Goal: Task Accomplishment & Management: Use online tool/utility

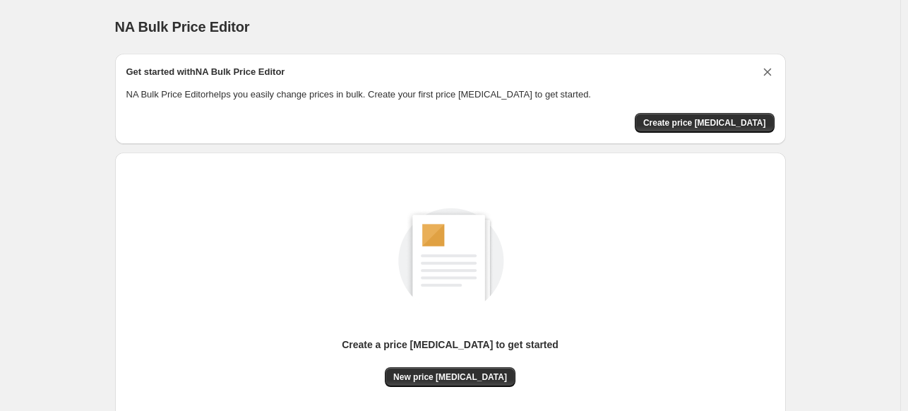
click at [766, 73] on icon "Dismiss card" at bounding box center [768, 72] width 14 height 14
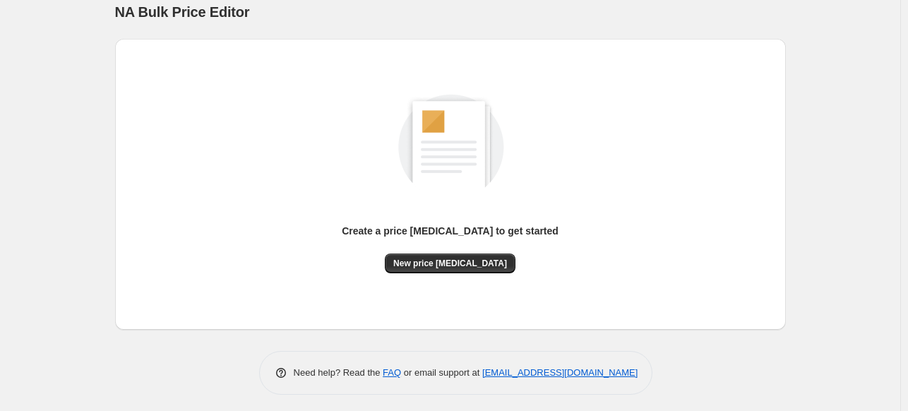
scroll to position [19, 0]
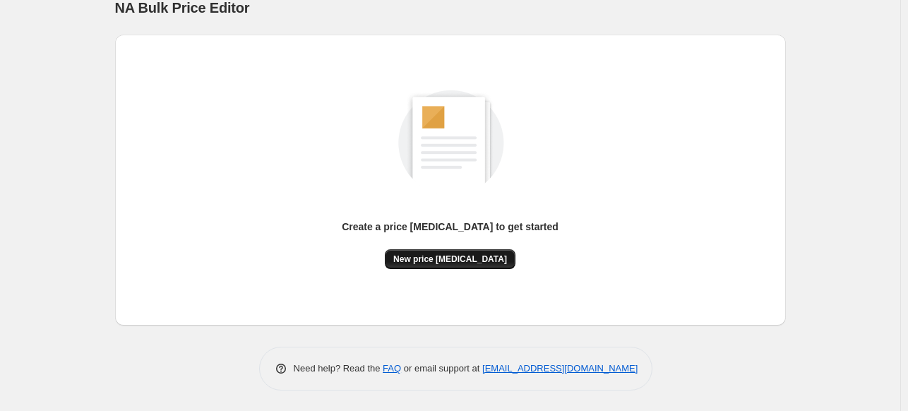
click at [469, 261] on span "New price change job" at bounding box center [450, 259] width 114 height 11
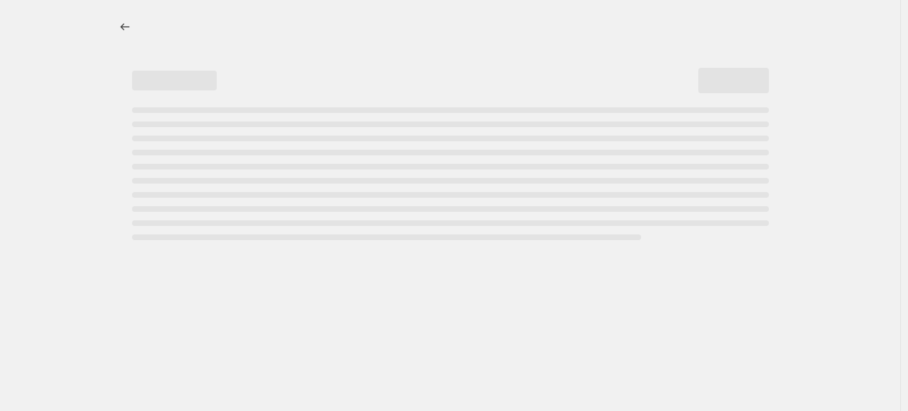
select select "percentage"
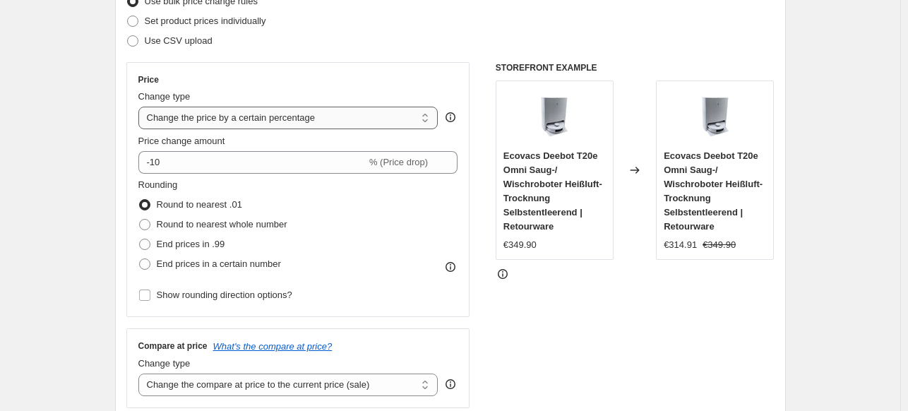
scroll to position [169, 0]
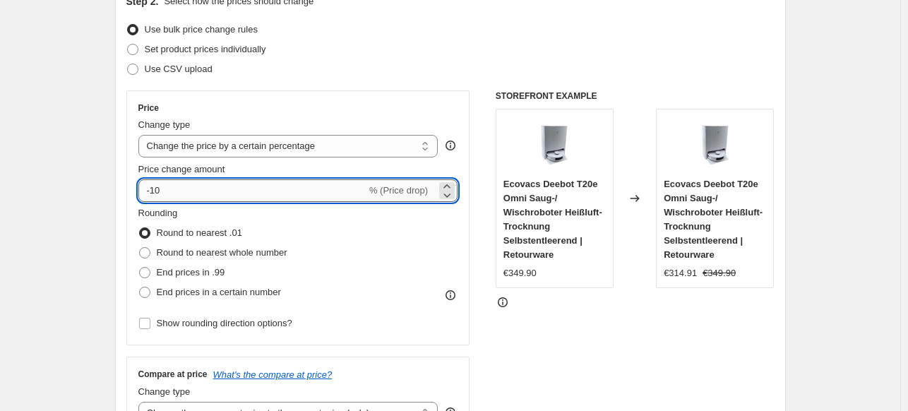
click at [186, 179] on input "-10" at bounding box center [252, 190] width 228 height 23
type input "-1"
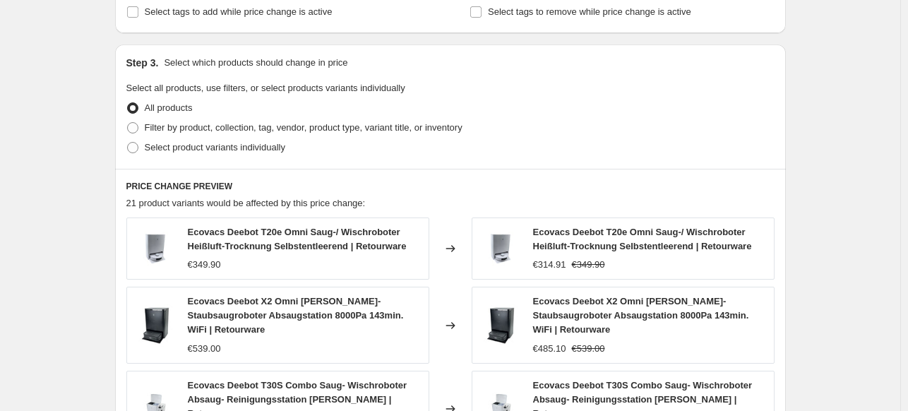
scroll to position [1017, 0]
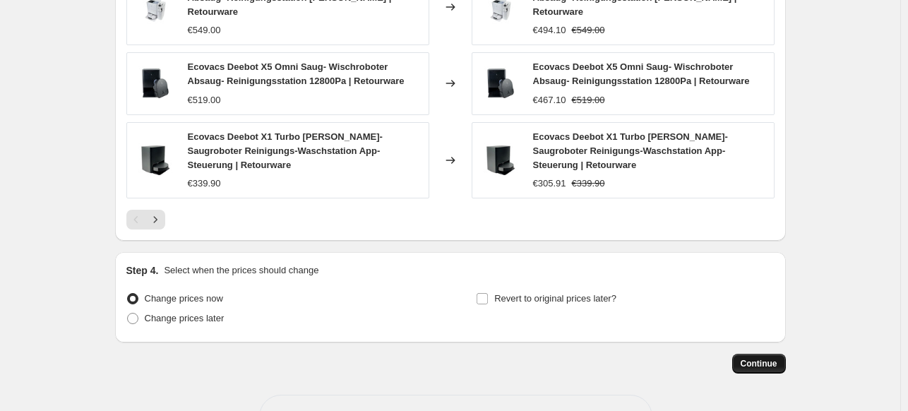
type input "-25"
click at [753, 358] on span "Continue" at bounding box center [759, 363] width 37 height 11
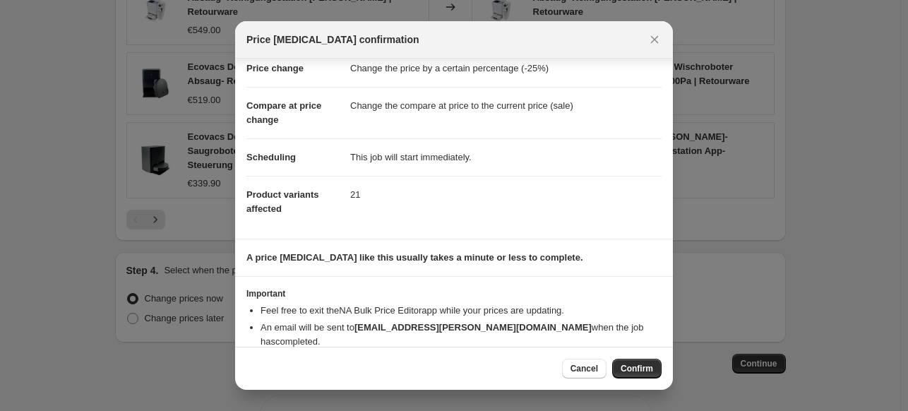
scroll to position [52, 0]
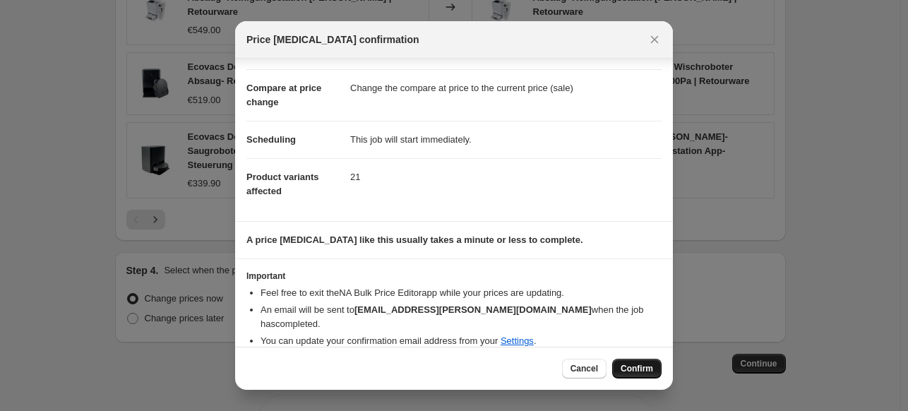
click at [647, 369] on span "Confirm" at bounding box center [637, 368] width 32 height 11
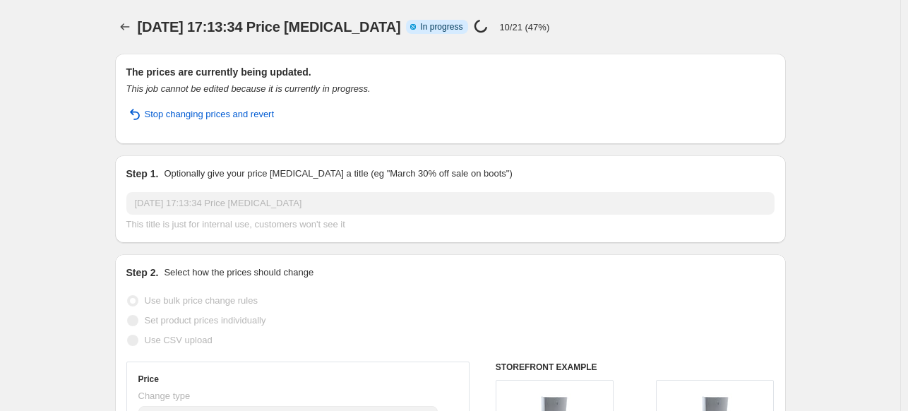
click at [482, 25] on div "Price change job in progress... 10/21 (47%)" at bounding box center [512, 27] width 76 height 16
click at [608, 25] on div "16 aug 2025, 17:13:34 Price change job Info Partially complete In progress Pric…" at bounding box center [400, 27] width 525 height 20
drag, startPoint x: 584, startPoint y: 25, endPoint x: 477, endPoint y: 30, distance: 107.5
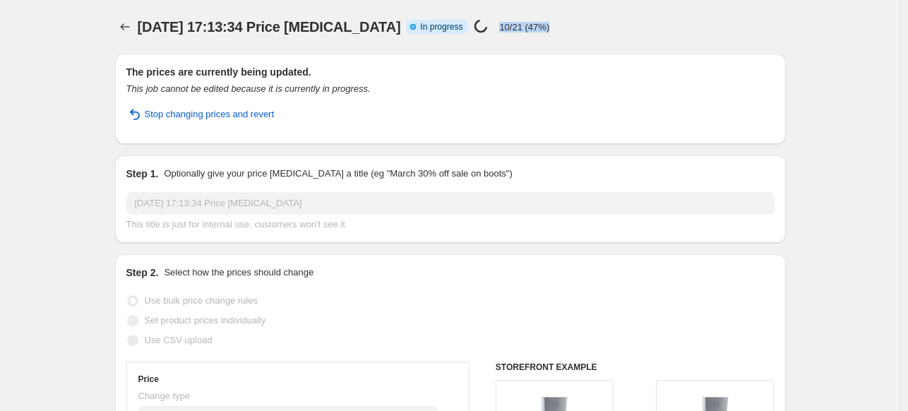
click at [477, 30] on div "16 aug 2025, 17:13:34 Price change job Info Partially complete In progress Pric…" at bounding box center [400, 27] width 525 height 20
click at [541, 32] on div "16 aug 2025, 17:13:34 Price change job Info Partially complete In progress Pric…" at bounding box center [400, 27] width 525 height 20
select select "percentage"
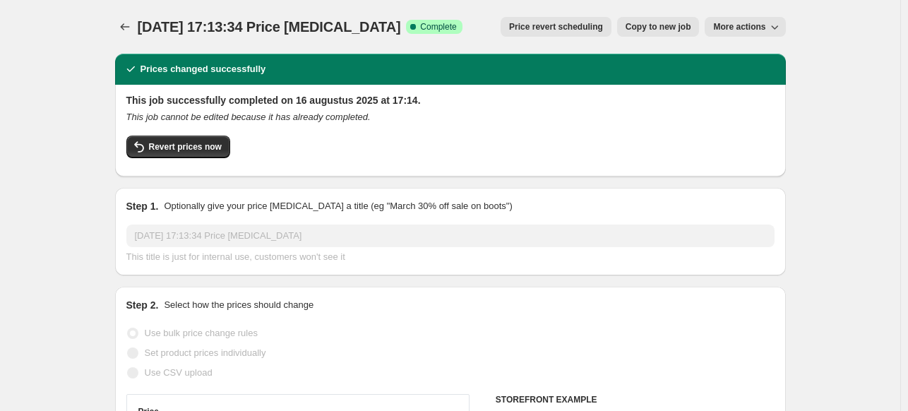
click at [123, 25] on icon "Price change jobs" at bounding box center [125, 27] width 14 height 14
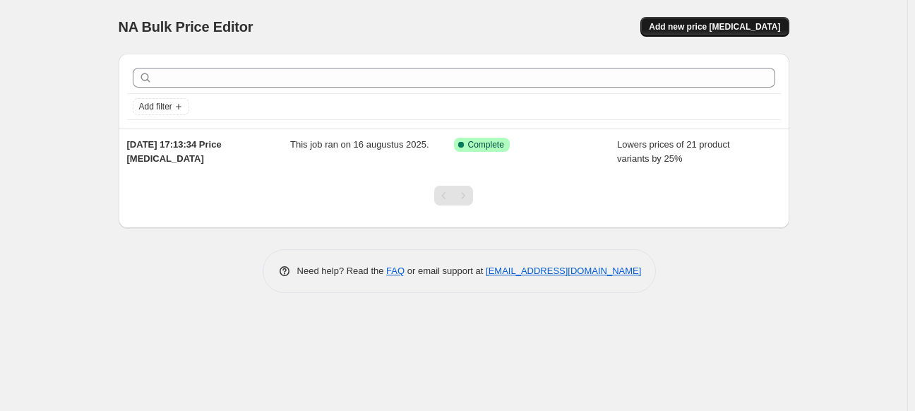
click at [705, 32] on button "Add new price change job" at bounding box center [715, 27] width 148 height 20
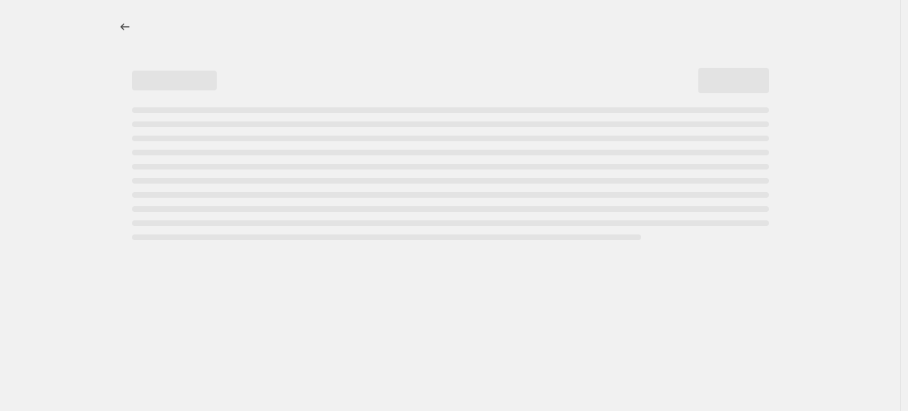
select select "percentage"
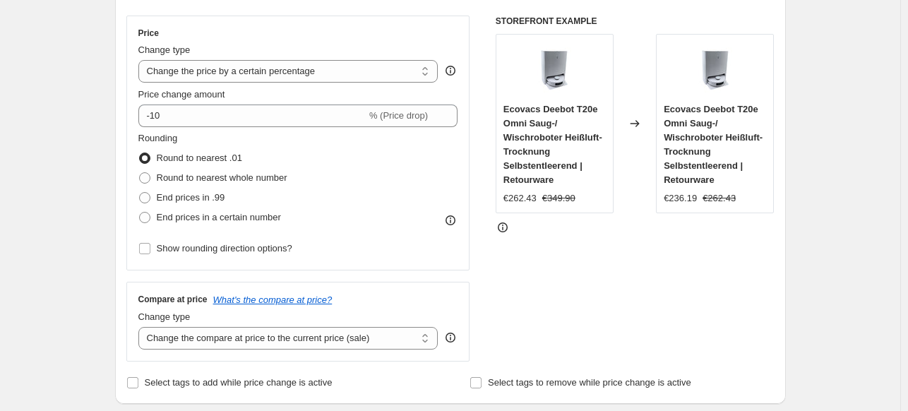
scroll to position [254, 0]
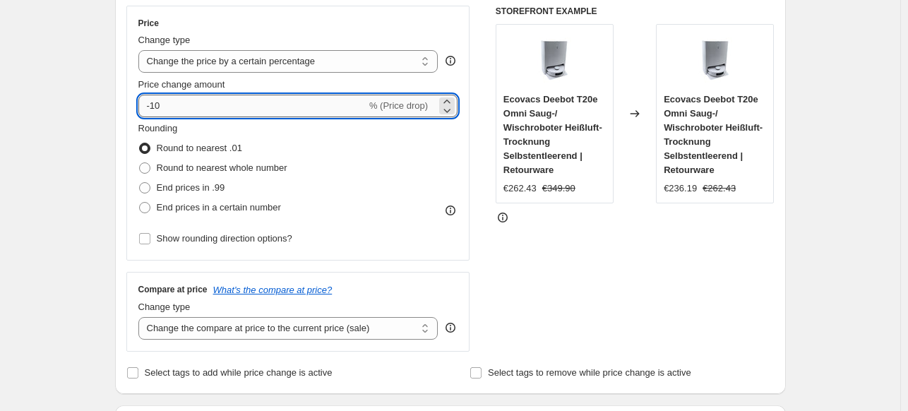
click at [223, 105] on input "-10" at bounding box center [252, 106] width 228 height 23
type input "-1"
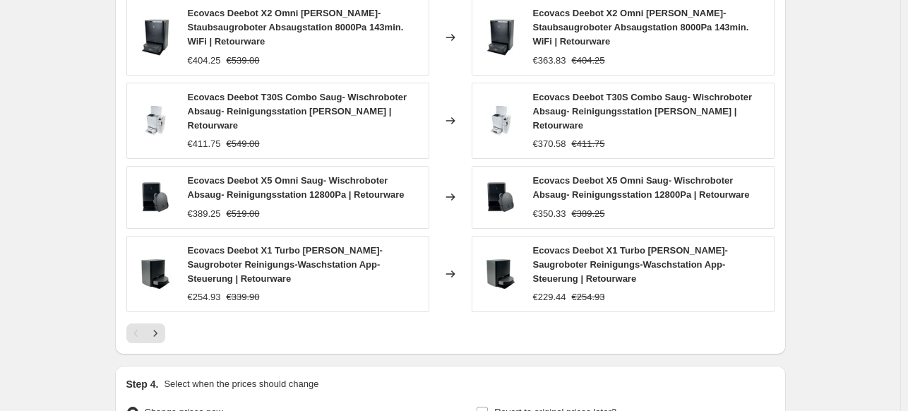
scroll to position [1020, 0]
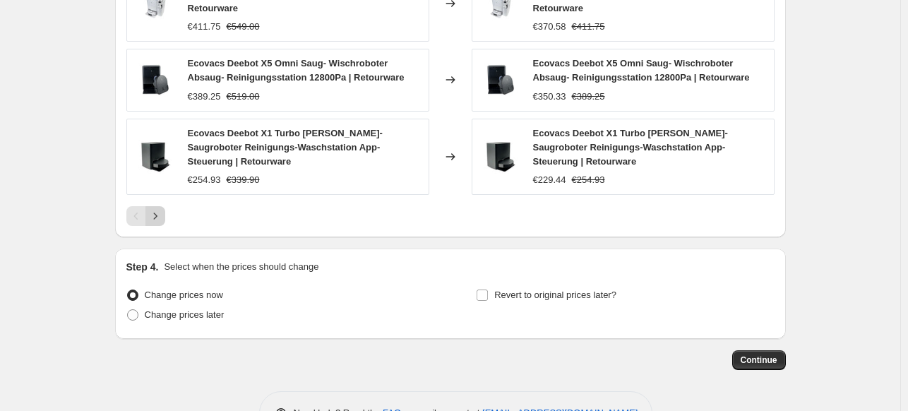
click at [155, 209] on icon "Next" at bounding box center [155, 216] width 14 height 14
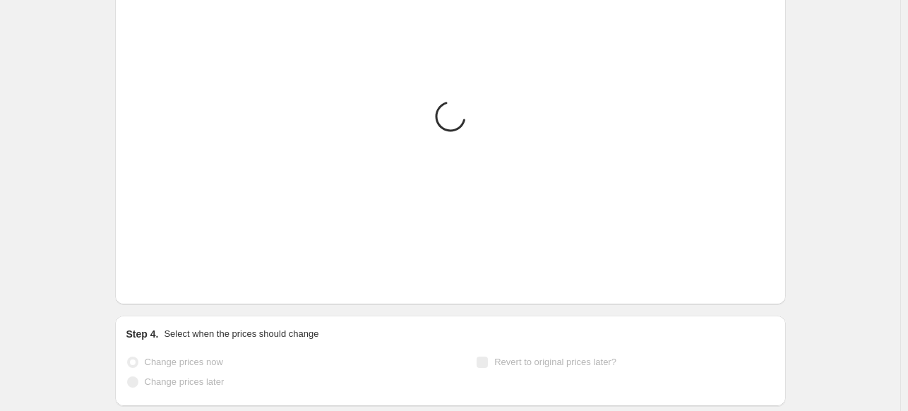
scroll to position [828, 0]
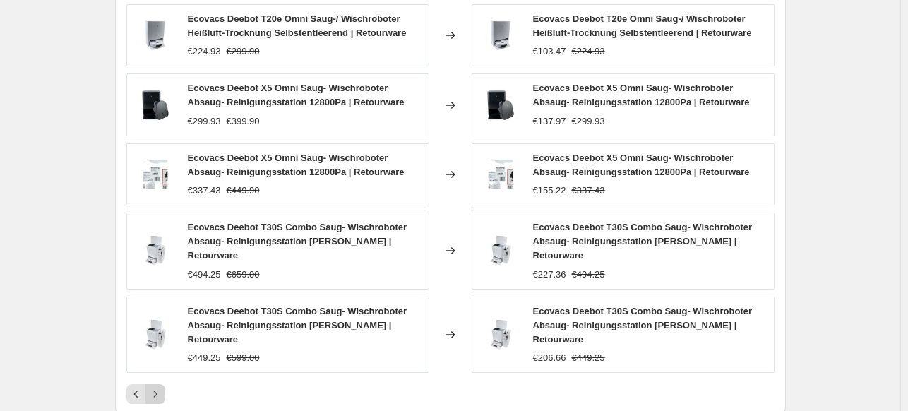
click at [160, 387] on icon "Next" at bounding box center [155, 394] width 14 height 14
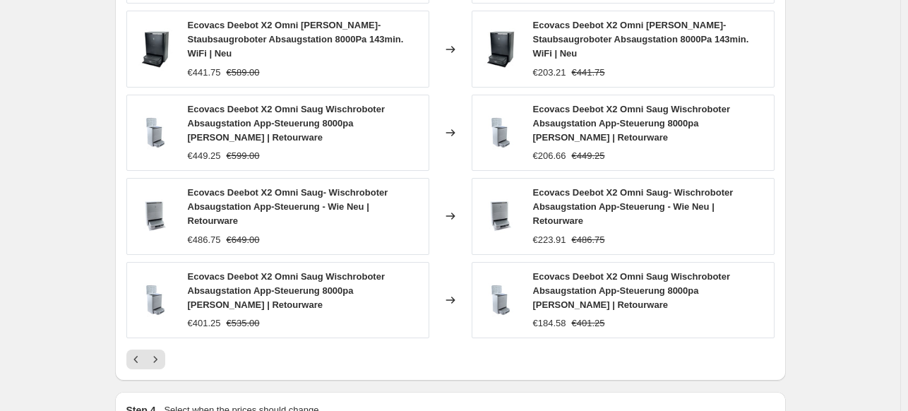
scroll to position [913, 0]
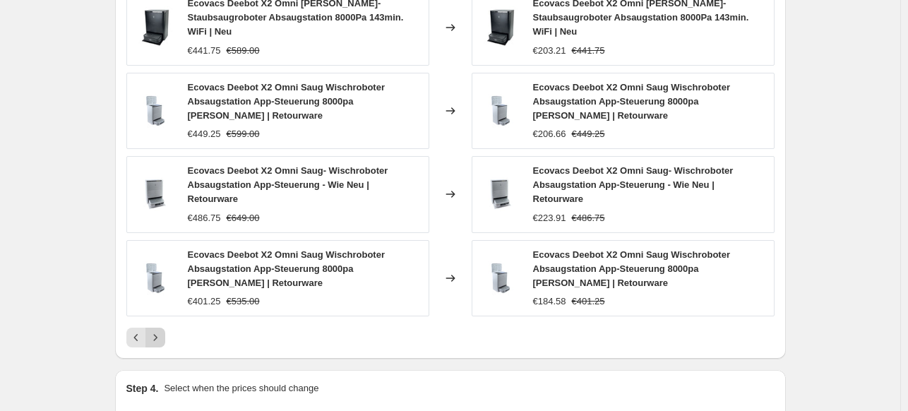
click at [157, 330] on icon "Next" at bounding box center [155, 337] width 14 height 14
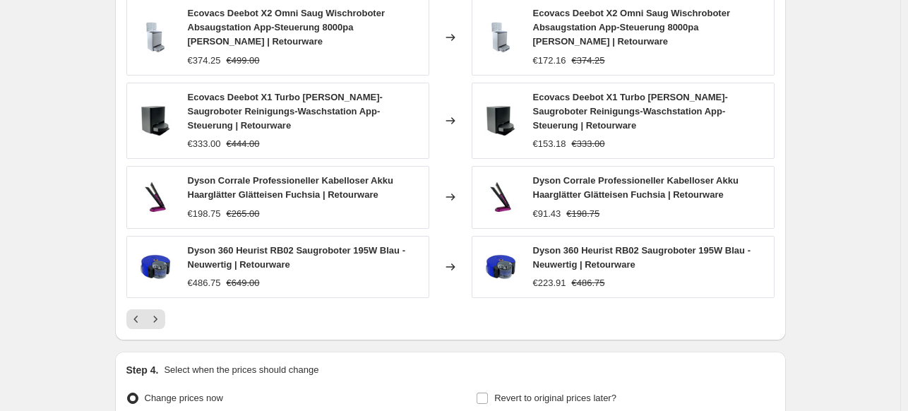
scroll to position [1035, 0]
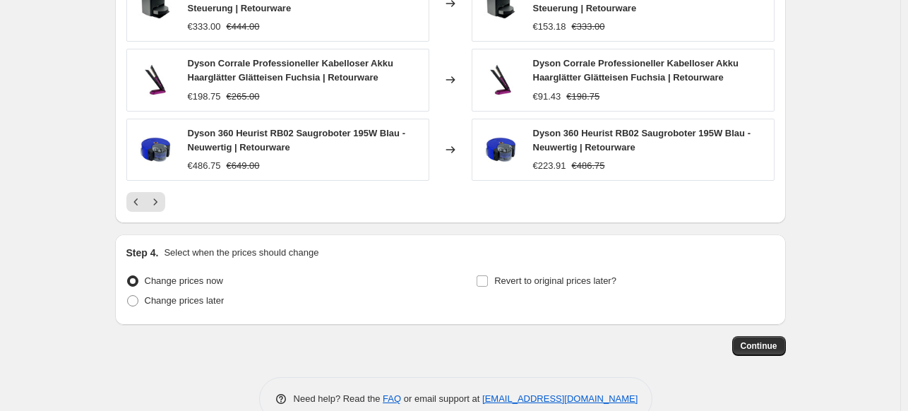
drag, startPoint x: 759, startPoint y: 317, endPoint x: 272, endPoint y: 293, distance: 487.9
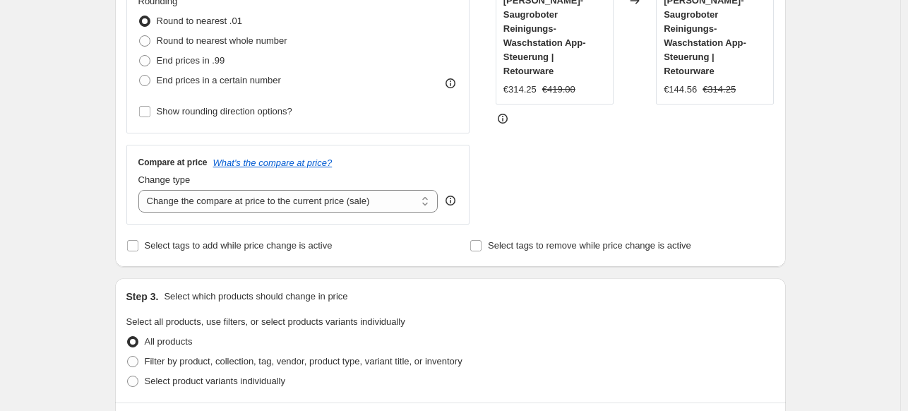
scroll to position [272, 0]
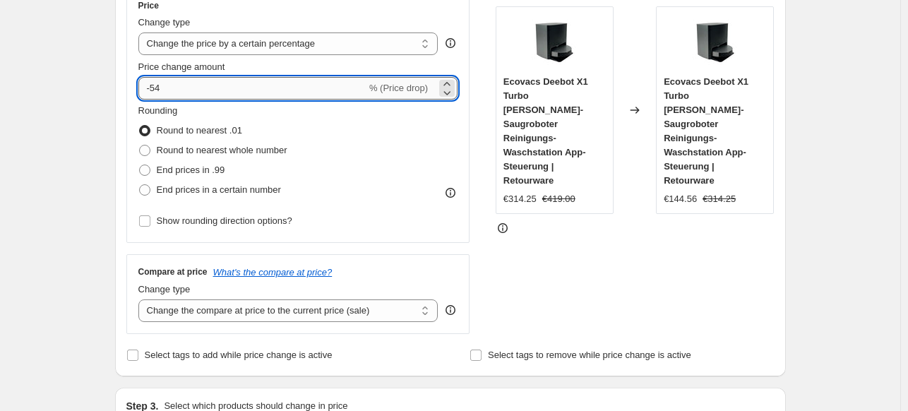
click at [206, 91] on input "-54" at bounding box center [252, 88] width 228 height 23
type input "-5"
click at [202, 91] on input "-5" at bounding box center [252, 88] width 228 height 23
type input "-1"
type input "-2"
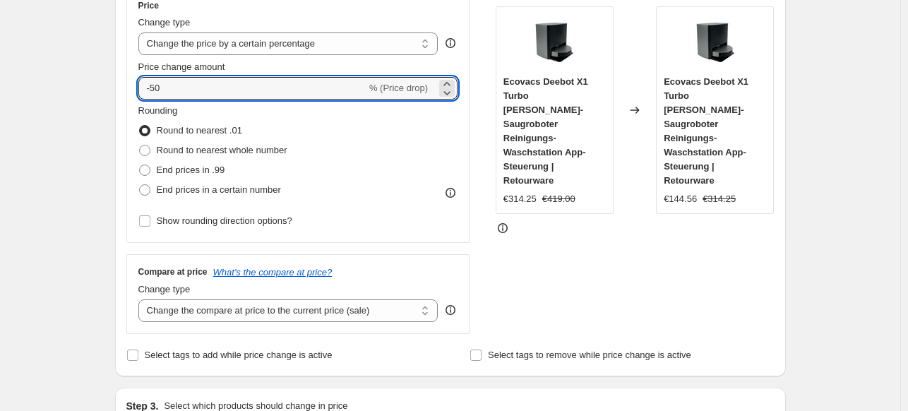
click at [636, 234] on div "STOREFRONT EXAMPLE Ecovacs Deebot X1 Turbo Wisch- Saugroboter Reinigungs-Waschs…" at bounding box center [635, 161] width 279 height 346
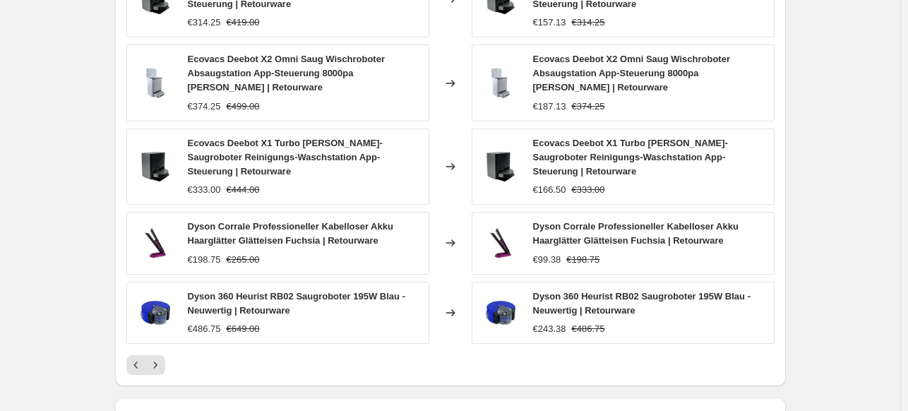
scroll to position [950, 0]
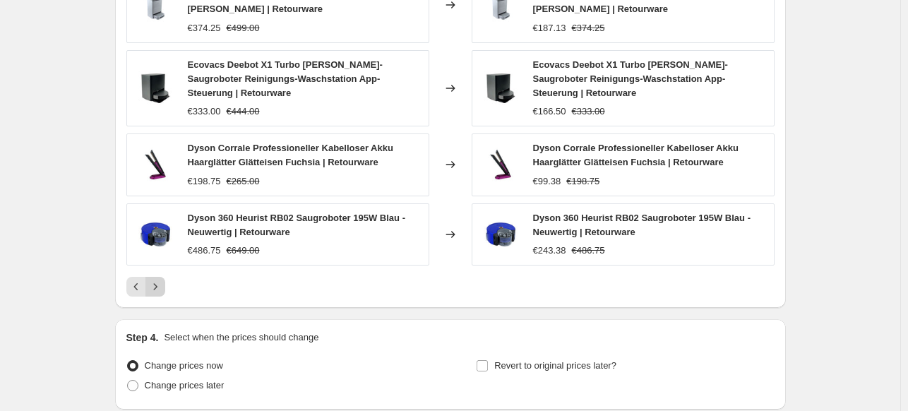
click at [157, 280] on icon "Next" at bounding box center [155, 287] width 14 height 14
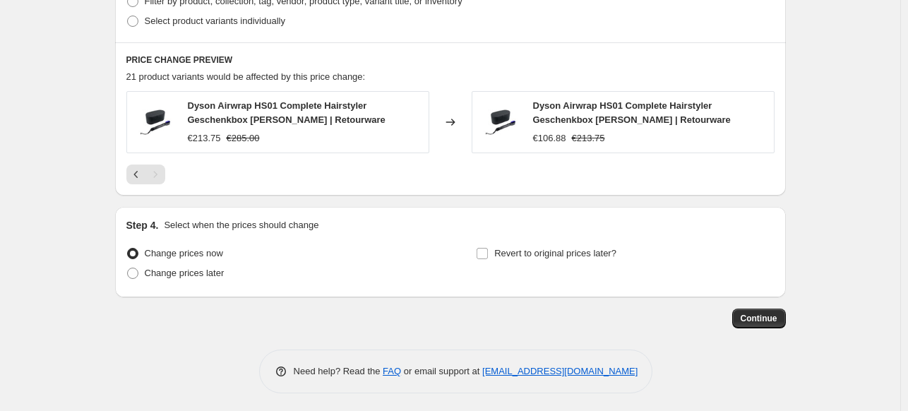
scroll to position [744, 0]
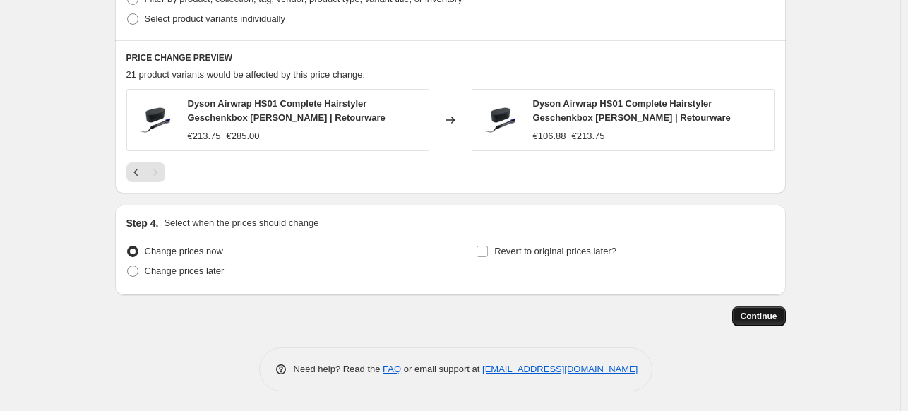
click at [756, 307] on button "Continue" at bounding box center [759, 316] width 54 height 20
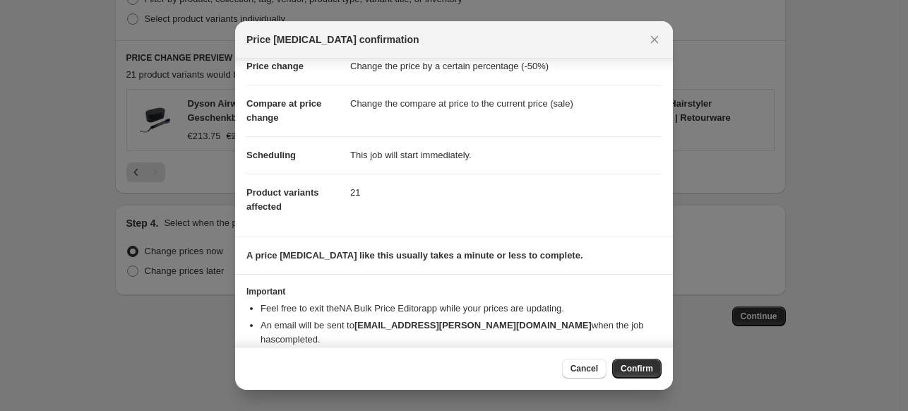
scroll to position [52, 0]
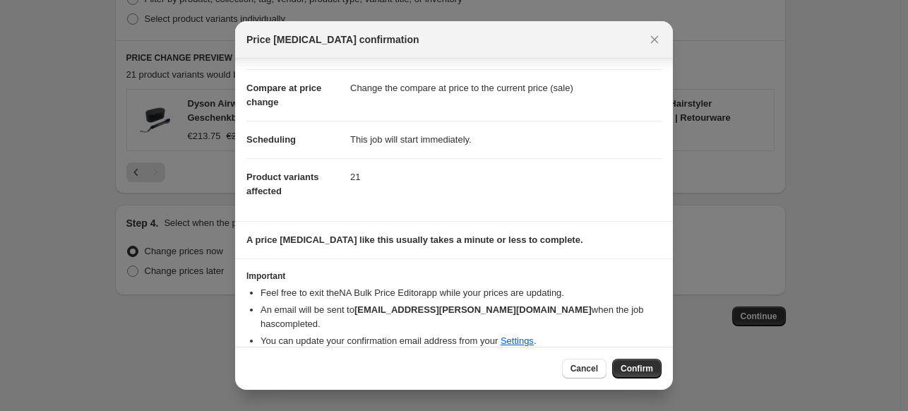
drag, startPoint x: 643, startPoint y: 371, endPoint x: 619, endPoint y: 102, distance: 269.4
click at [619, 102] on div "Price change job confirmation Confirmation for 16 aug 2025, 17:13:34 Price chan…" at bounding box center [454, 205] width 438 height 369
click at [649, 38] on icon "Close" at bounding box center [655, 39] width 14 height 14
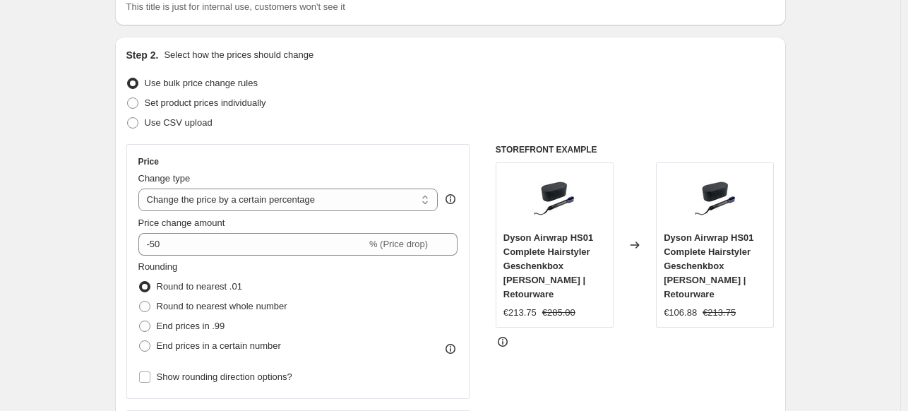
scroll to position [169, 0]
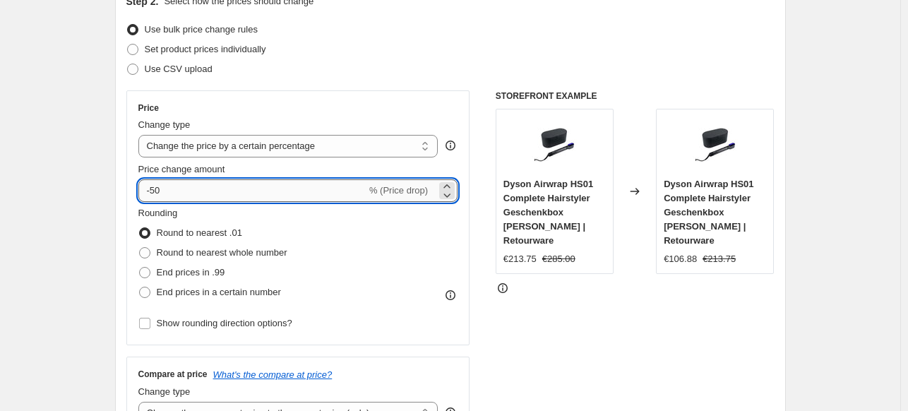
click at [187, 180] on input "-50" at bounding box center [252, 190] width 228 height 23
click at [716, 45] on div "Set product prices individually" at bounding box center [450, 50] width 648 height 20
click at [232, 191] on input "-55" at bounding box center [252, 190] width 228 height 23
click at [586, 49] on div "Set product prices individually" at bounding box center [450, 50] width 648 height 20
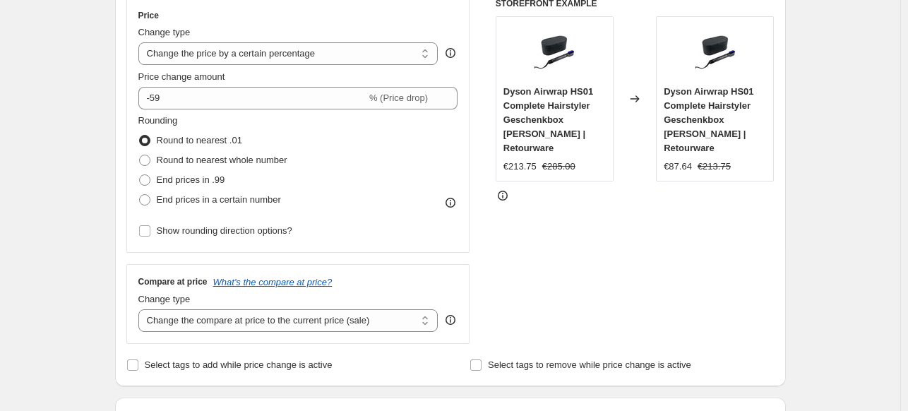
scroll to position [235, 0]
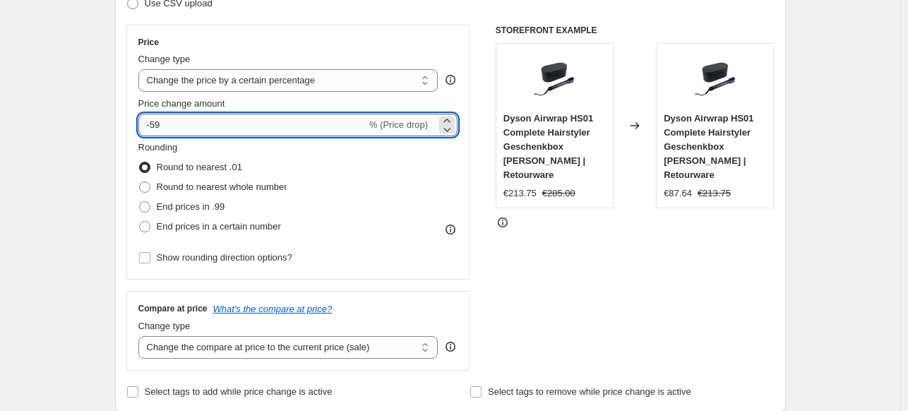
click at [242, 122] on input "-59" at bounding box center [252, 125] width 228 height 23
type input "-50"
click at [573, 228] on div "STOREFRONT EXAMPLE Dyson Airwrap HS01 Complete Hairstyler Geschenkbox Schwarz V…" at bounding box center [635, 198] width 279 height 346
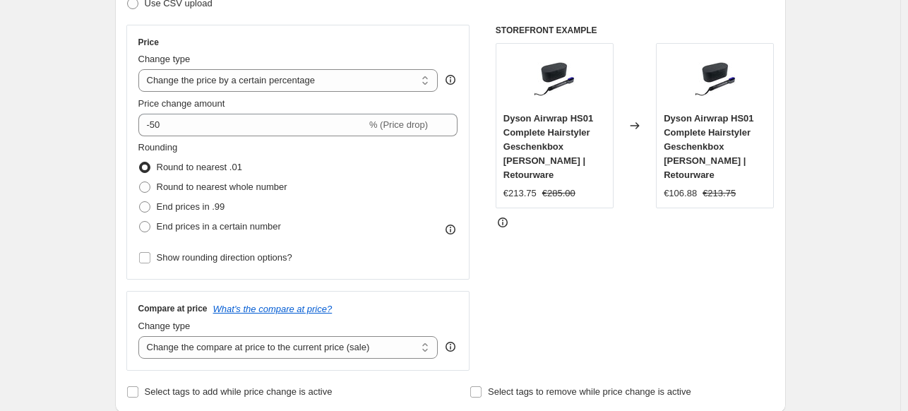
scroll to position [659, 0]
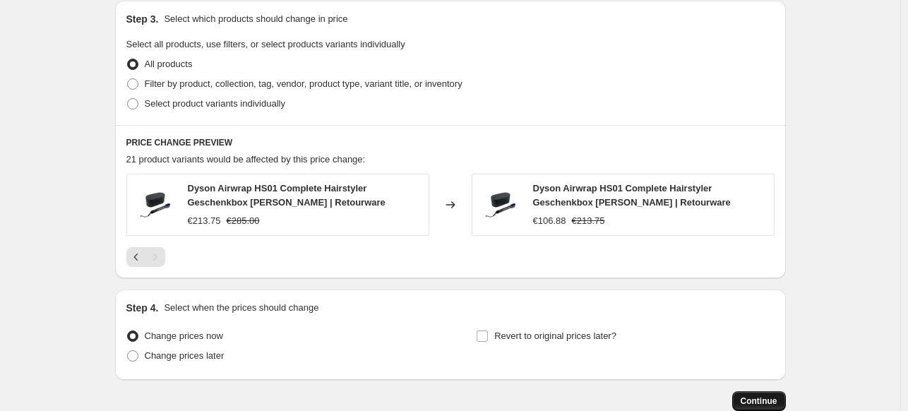
click at [774, 402] on span "Continue" at bounding box center [759, 400] width 37 height 11
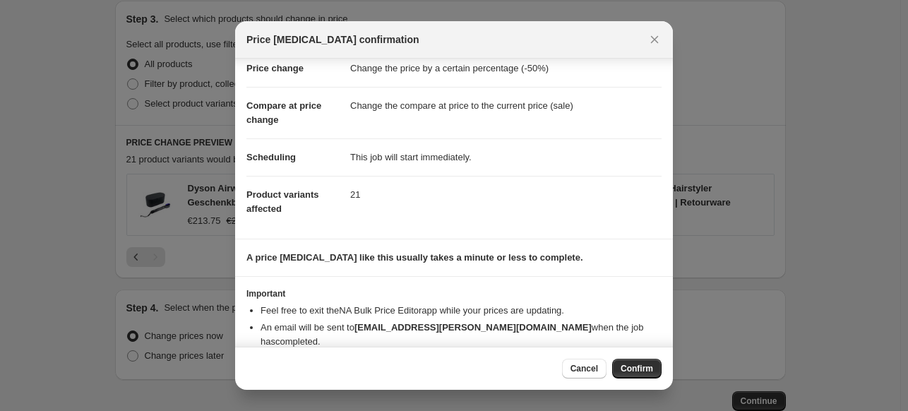
scroll to position [52, 0]
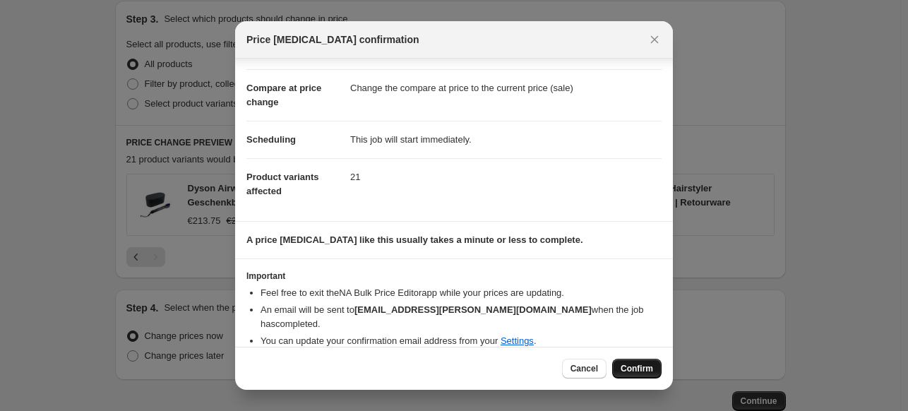
click at [640, 371] on span "Confirm" at bounding box center [637, 368] width 32 height 11
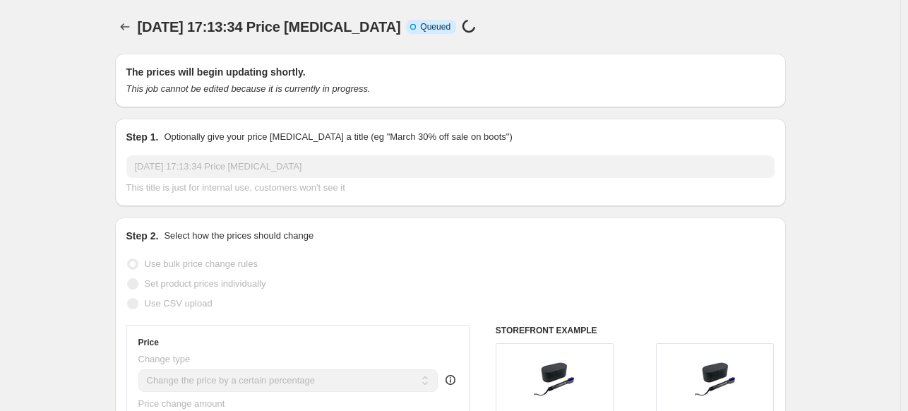
click at [479, 22] on div "16 aug 2025, 17:13:34 Price change job Info Incomplete Queued Price change job …" at bounding box center [383, 27] width 491 height 20
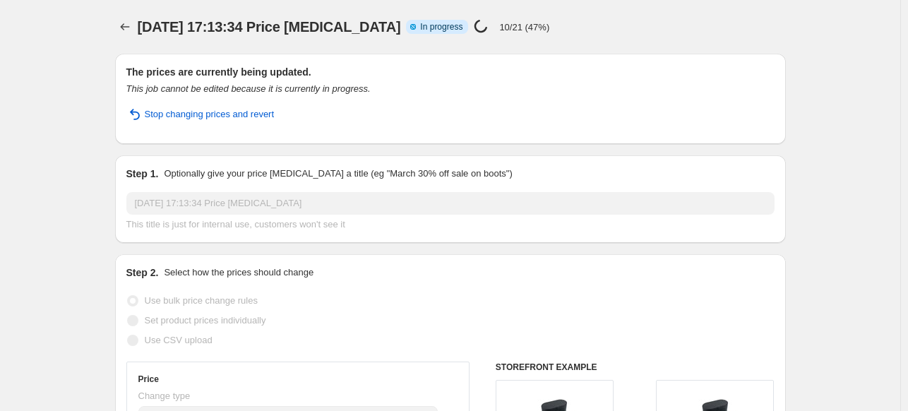
select select "percentage"
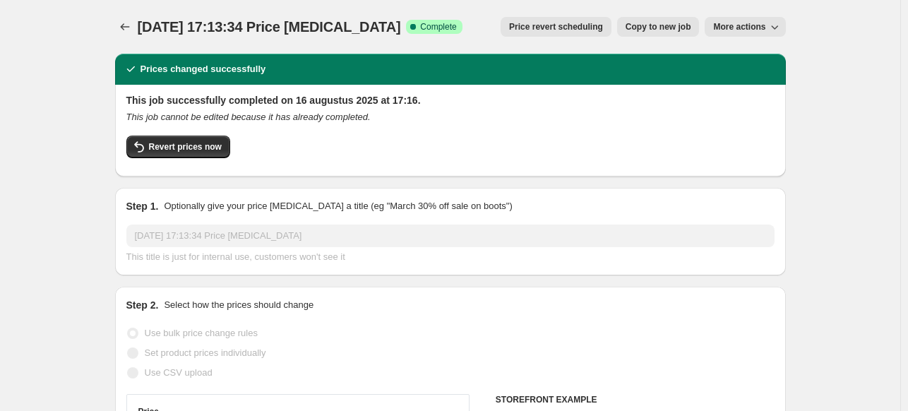
click at [134, 16] on div "16 aug 2025, 17:13:34 Price change job. This page is ready 16 aug 2025, 17:13:3…" at bounding box center [450, 27] width 671 height 54
click at [121, 28] on icon "Price change jobs" at bounding box center [125, 27] width 14 height 14
